Goal: Use online tool/utility: Utilize a website feature to perform a specific function

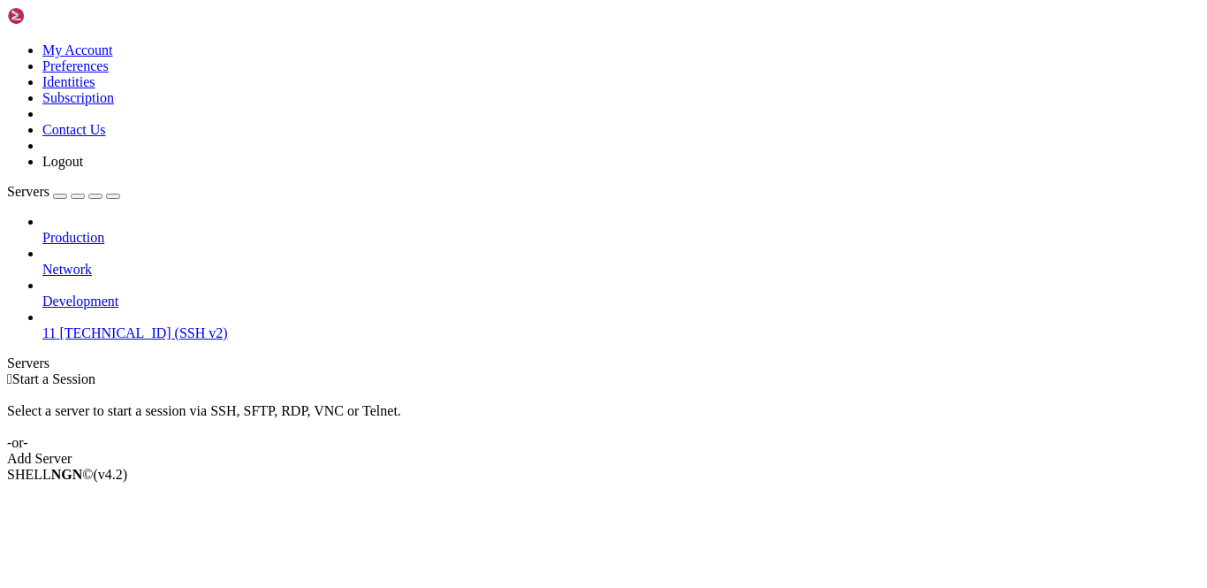
click at [56, 325] on span "11" at bounding box center [48, 332] width 13 height 15
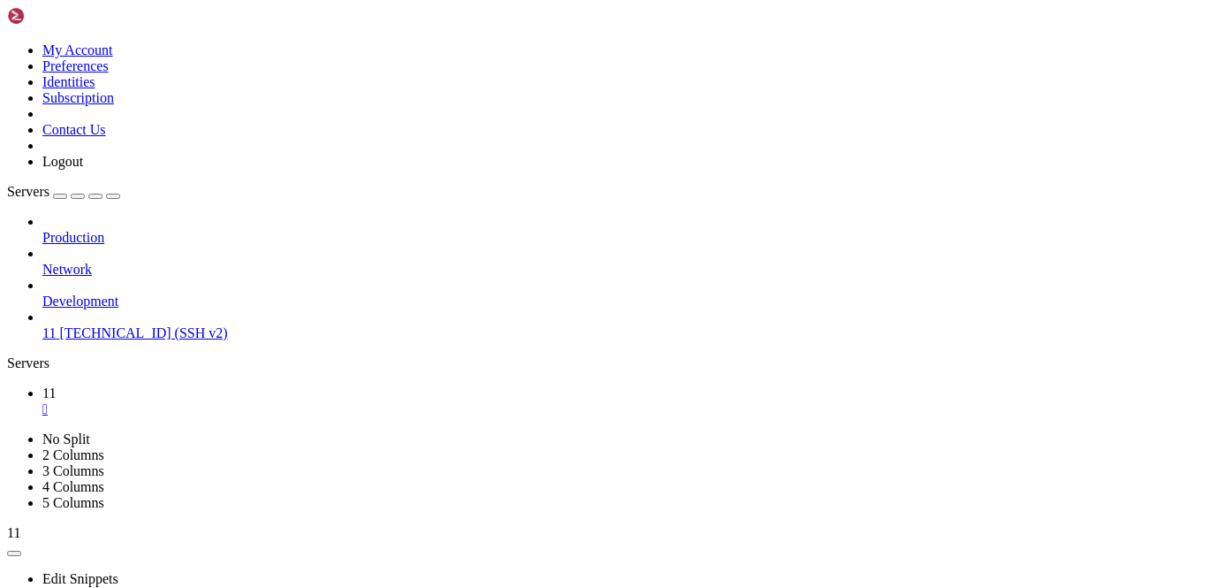
scroll to position [0, 0]
